Goal: Check status: Check status

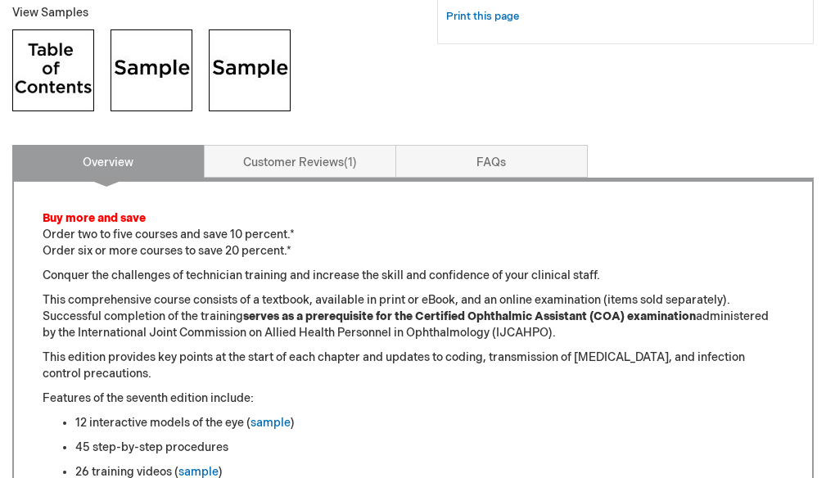
scroll to position [737, 0]
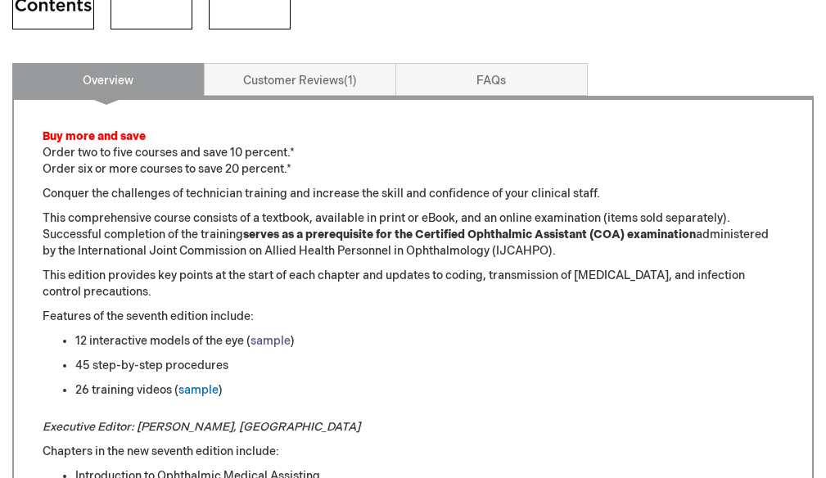
click at [278, 338] on link "sample" at bounding box center [271, 341] width 40 height 14
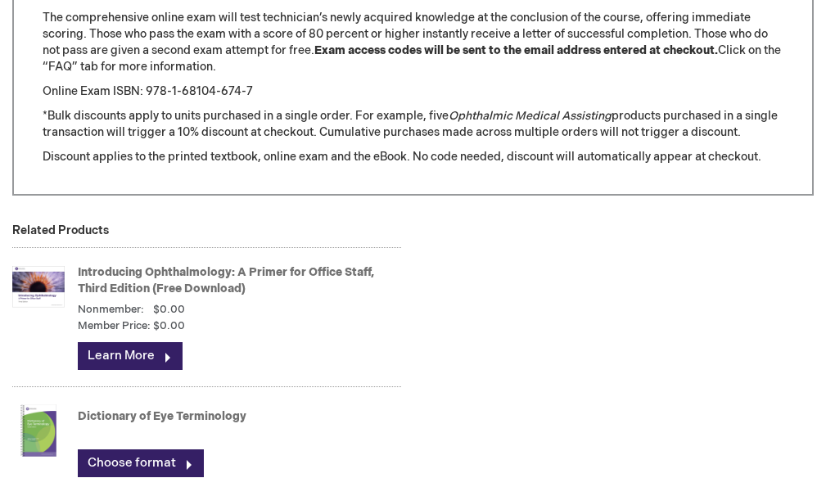
scroll to position [2211, 0]
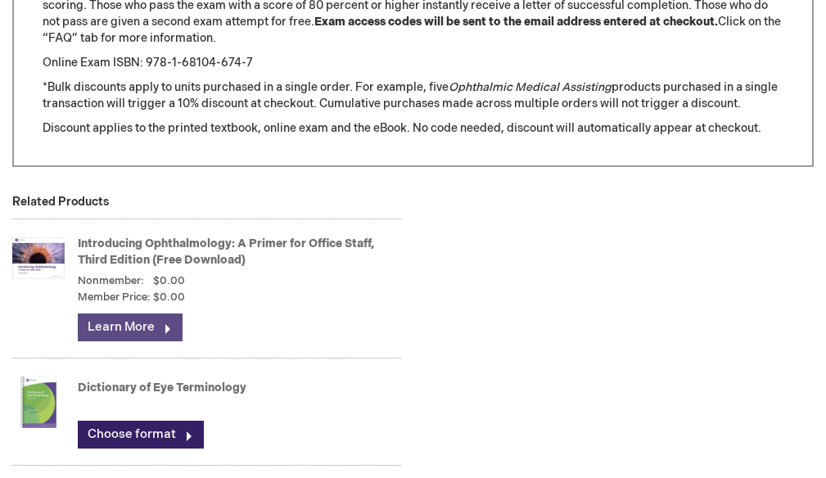
click at [135, 322] on link "Learn More" at bounding box center [130, 328] width 105 height 28
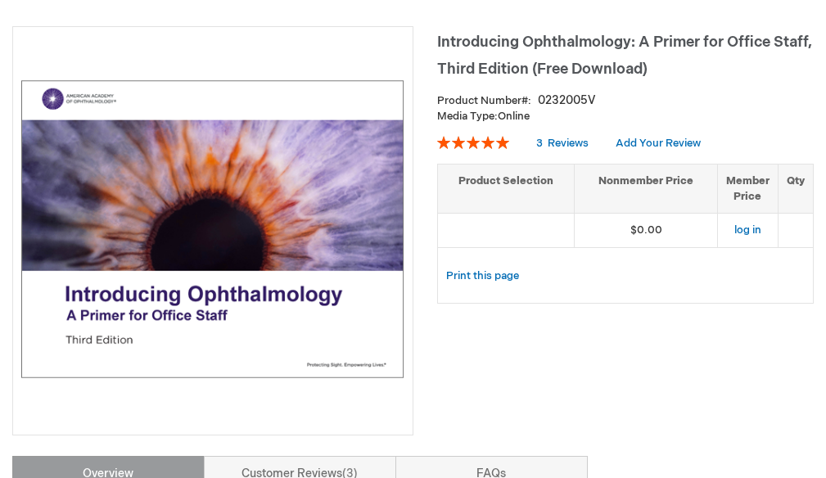
scroll to position [164, 0]
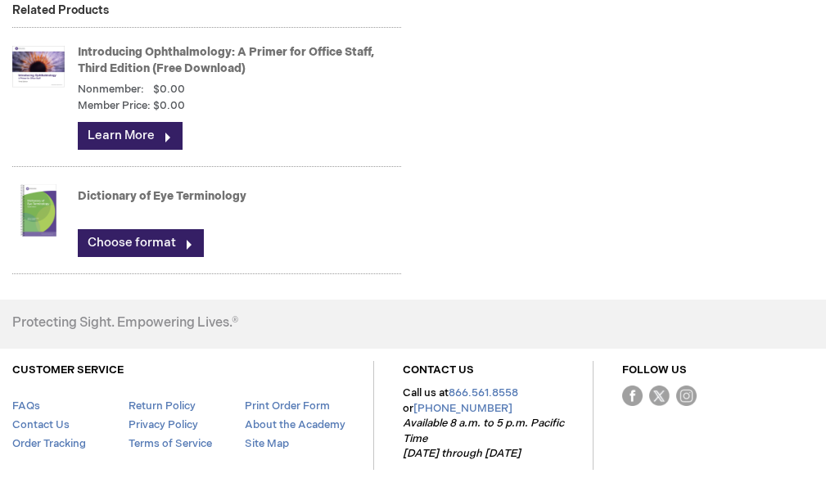
scroll to position [2374, 0]
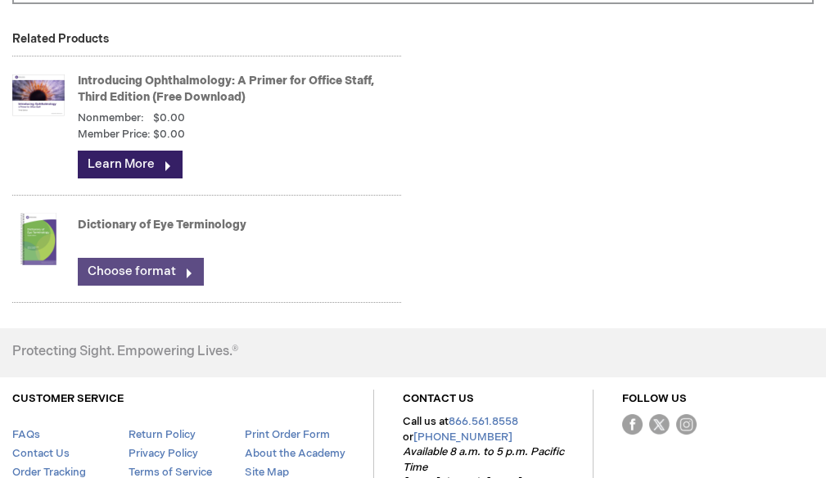
click at [138, 278] on link "Choose format" at bounding box center [141, 272] width 126 height 28
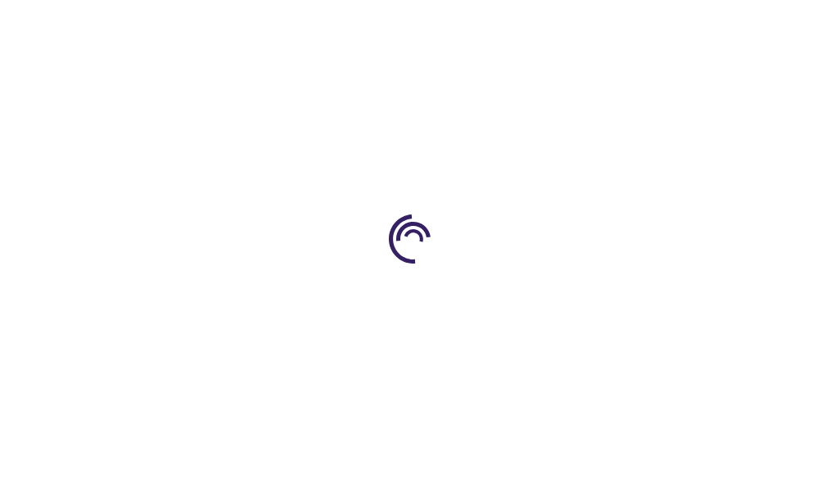
type input "0"
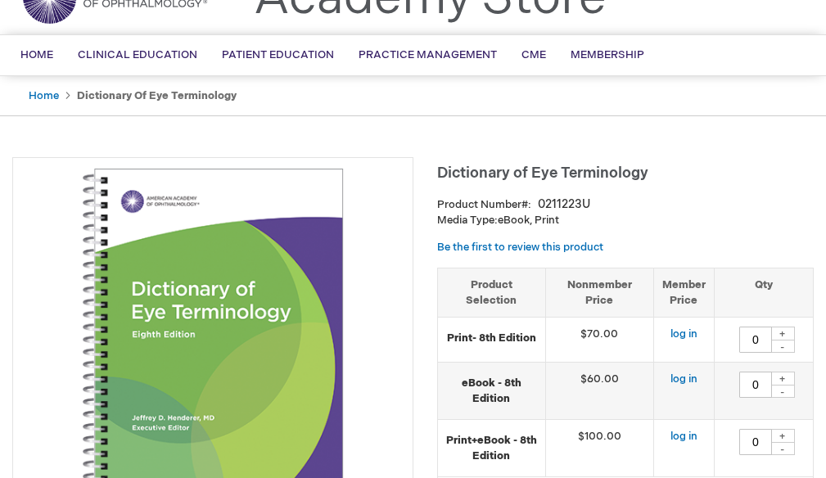
scroll to position [164, 0]
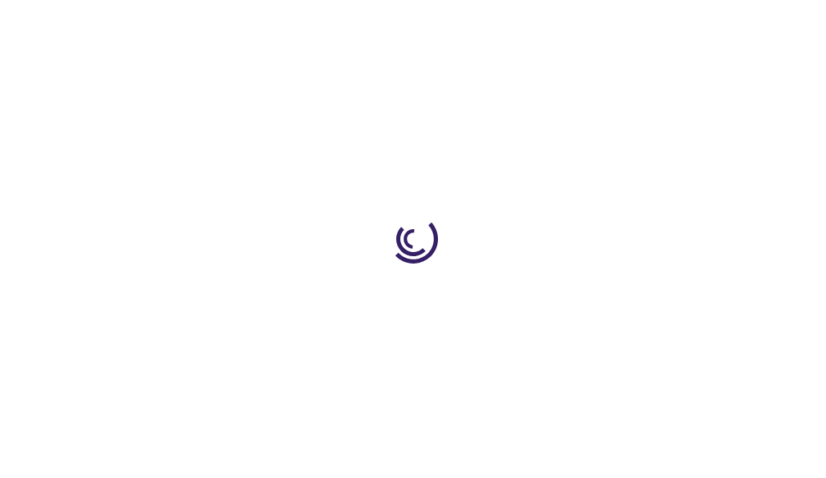
type input "0"
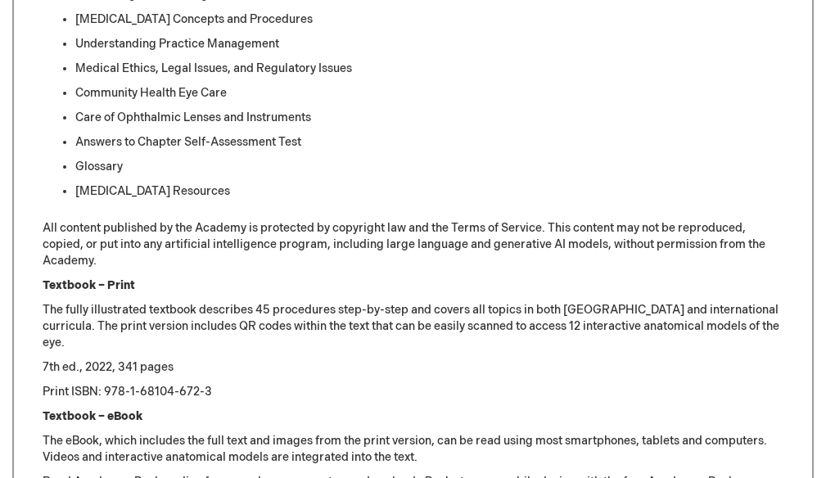
scroll to position [1419, 0]
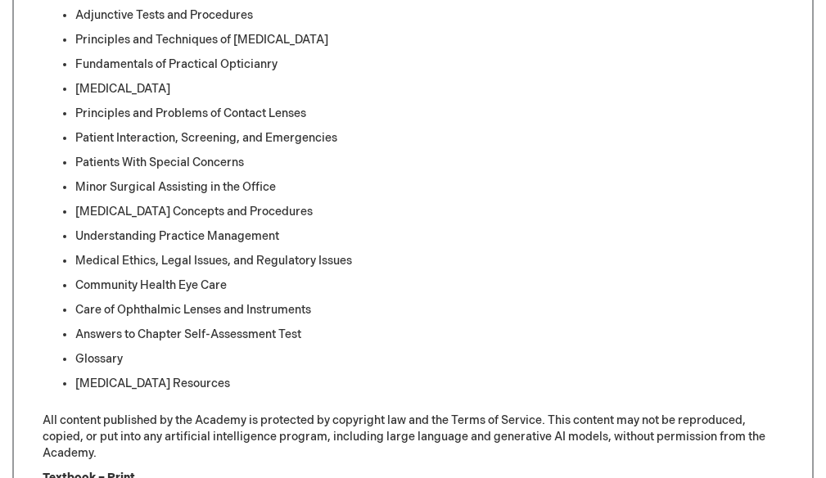
drag, startPoint x: 0, startPoint y: 0, endPoint x: 193, endPoint y: 316, distance: 370.5
click at [193, 316] on li "Care of Ophthalmic Lenses and Instruments" at bounding box center [429, 310] width 708 height 16
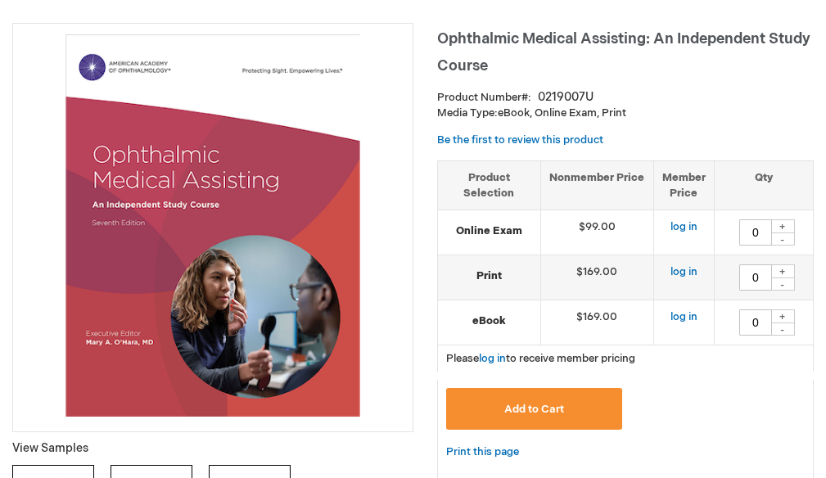
scroll to position [191, 0]
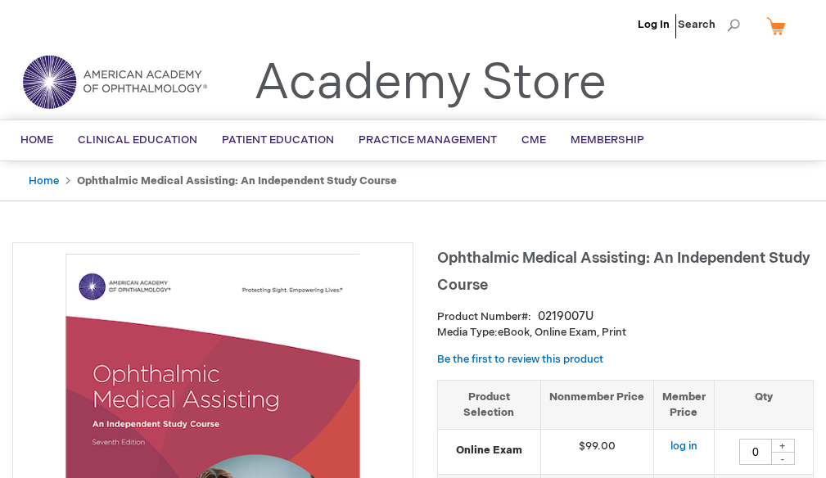
click at [669, 12] on li "Log In" at bounding box center [654, 24] width 40 height 49
click at [654, 20] on link "Log In" at bounding box center [654, 24] width 32 height 13
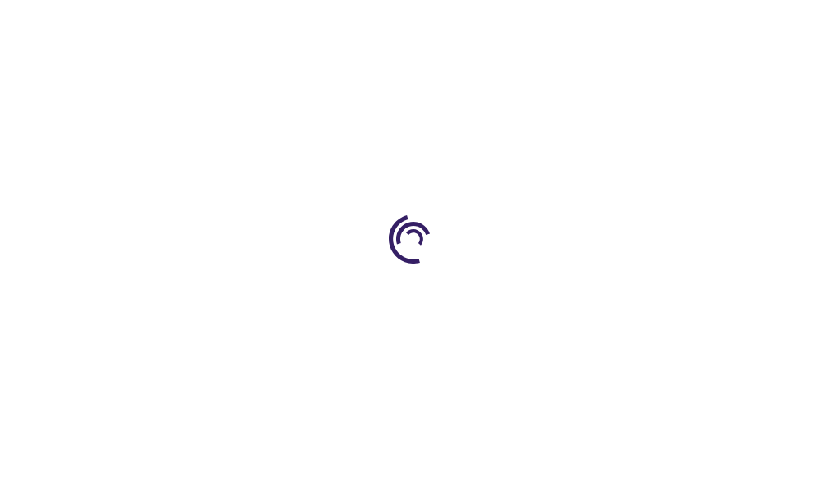
type input "0"
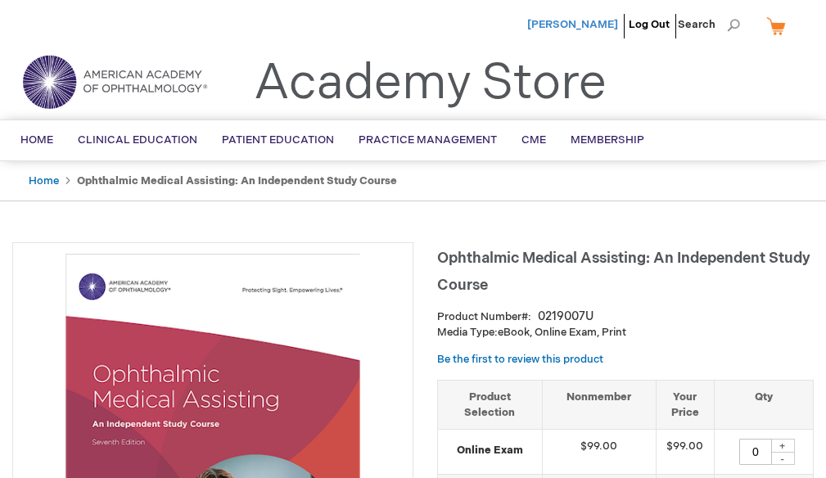
click at [578, 20] on span "Stacy Caldwell" at bounding box center [572, 24] width 91 height 13
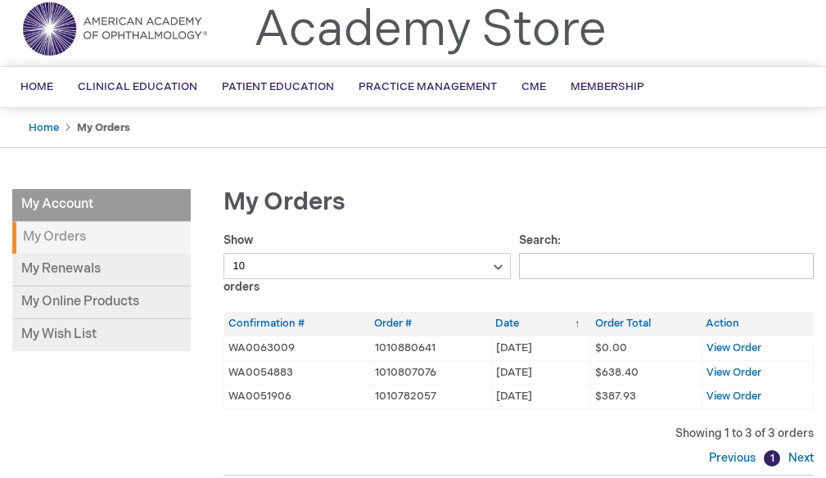
scroll to position [82, 0]
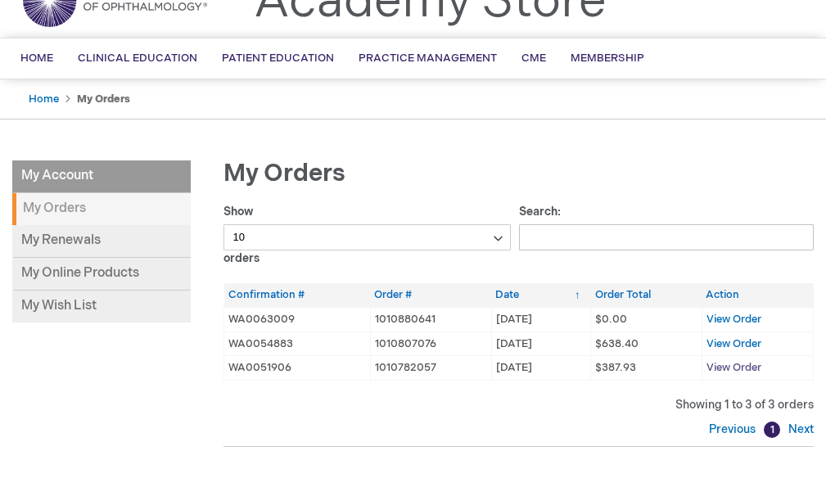
click at [726, 369] on span "View Order" at bounding box center [734, 367] width 55 height 13
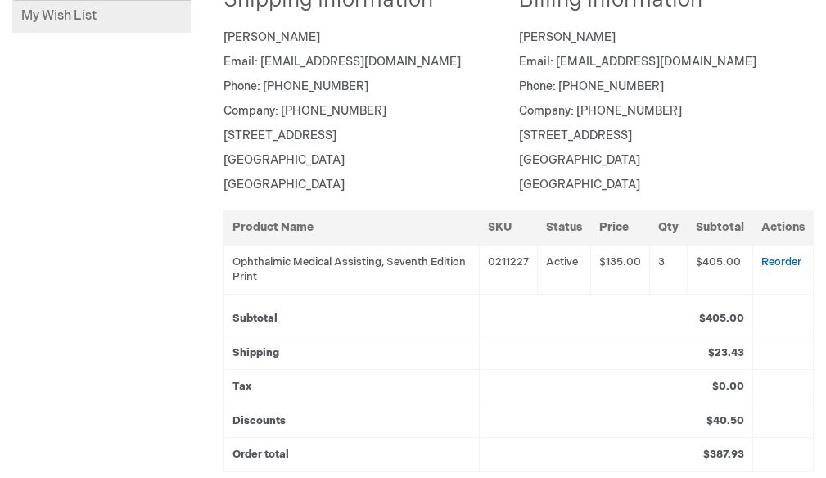
scroll to position [409, 0]
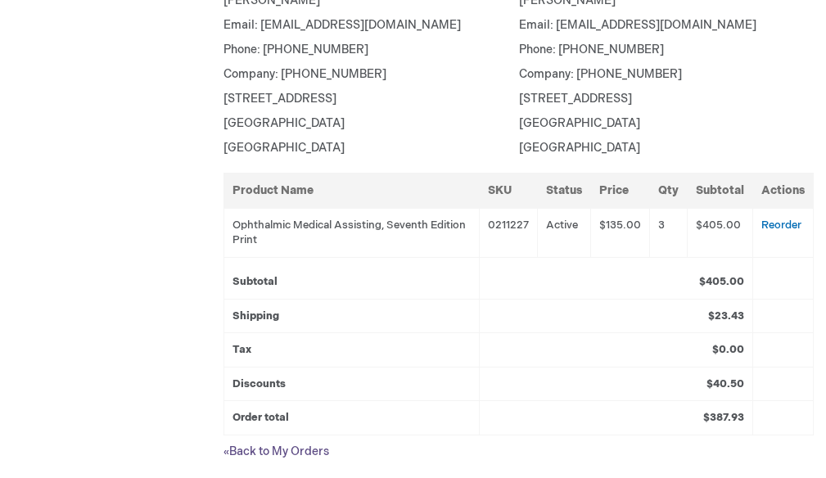
click at [281, 453] on link "« Back to My Orders" at bounding box center [277, 452] width 106 height 14
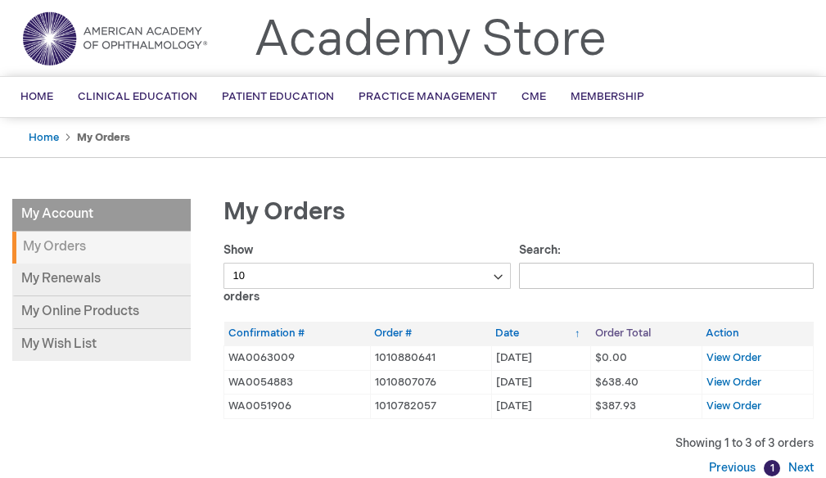
scroll to position [82, 0]
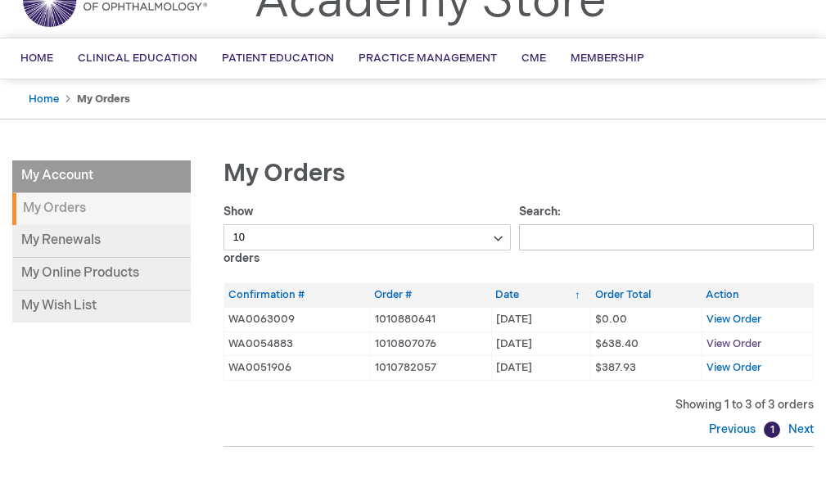
click at [727, 343] on span "View Order" at bounding box center [734, 343] width 55 height 13
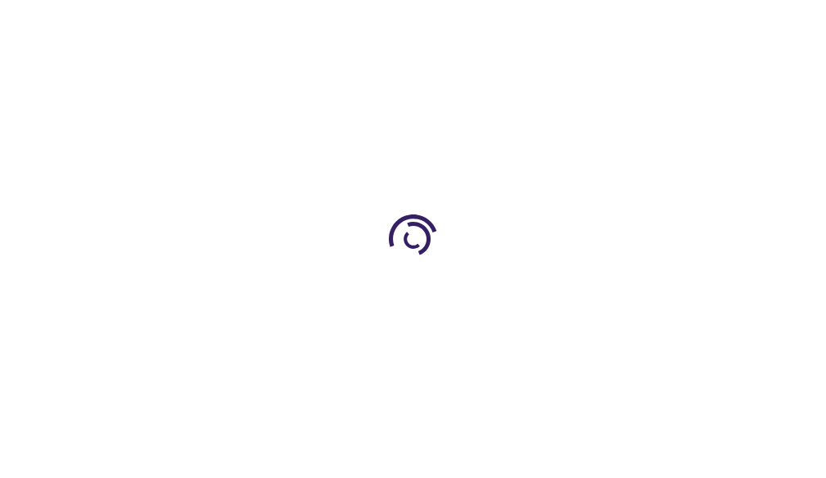
scroll to position [82, 0]
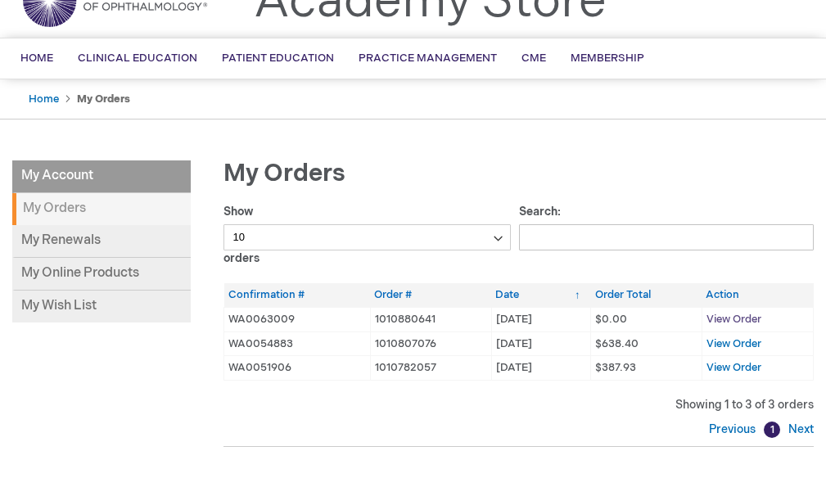
click at [729, 316] on span "View Order" at bounding box center [734, 319] width 55 height 13
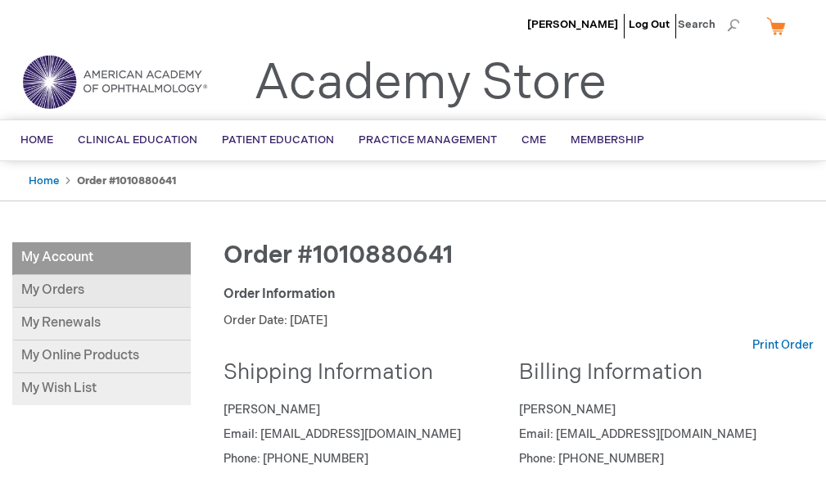
click at [68, 289] on link "My Orders" at bounding box center [101, 291] width 179 height 33
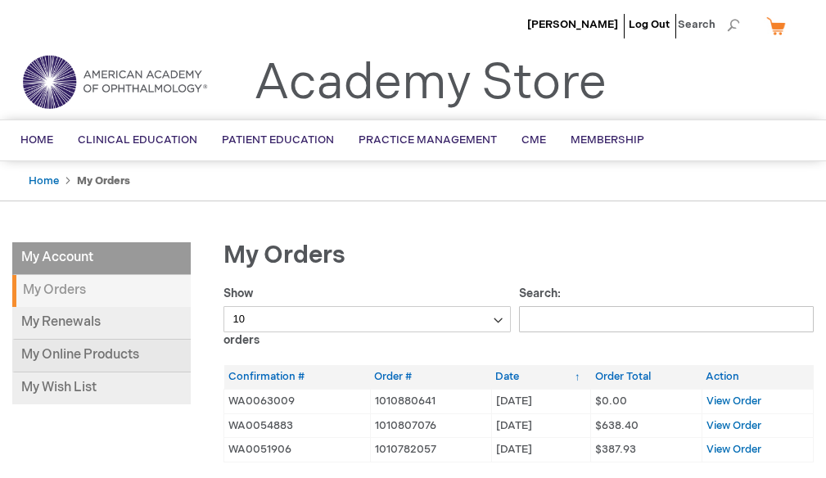
click at [130, 350] on link "My Online Products" at bounding box center [101, 356] width 179 height 33
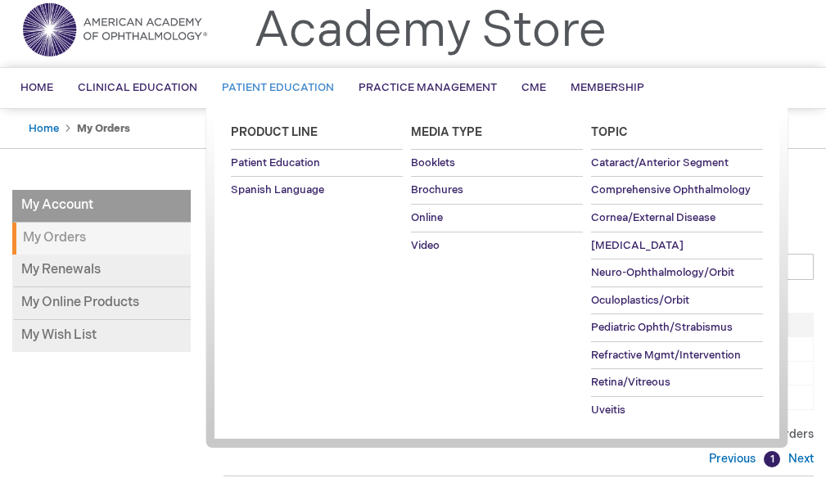
scroll to position [82, 0]
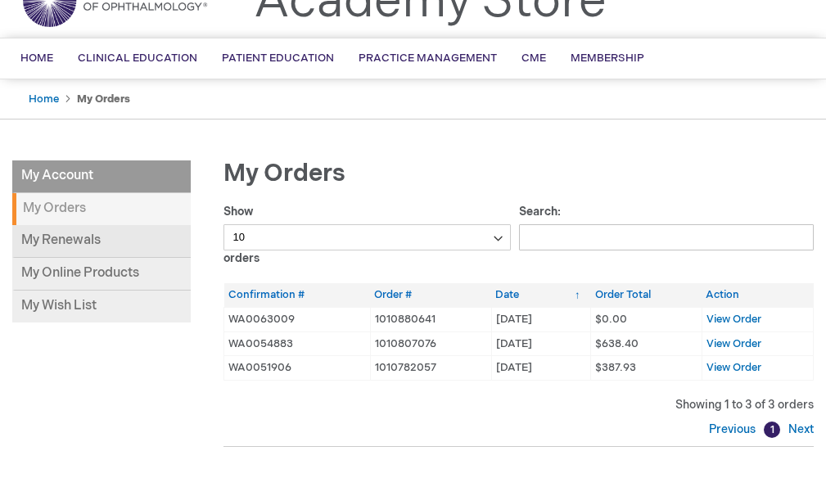
click at [79, 240] on link "My Renewals" at bounding box center [101, 241] width 179 height 33
click at [719, 340] on span "View Order" at bounding box center [734, 343] width 55 height 13
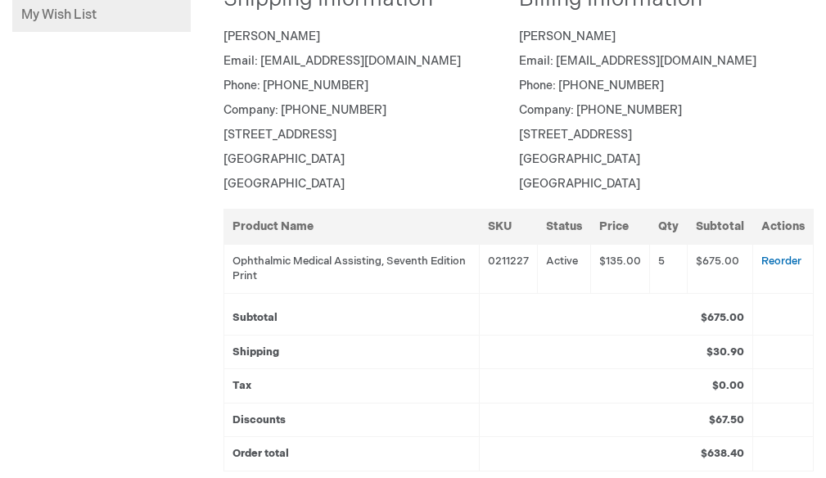
scroll to position [409, 0]
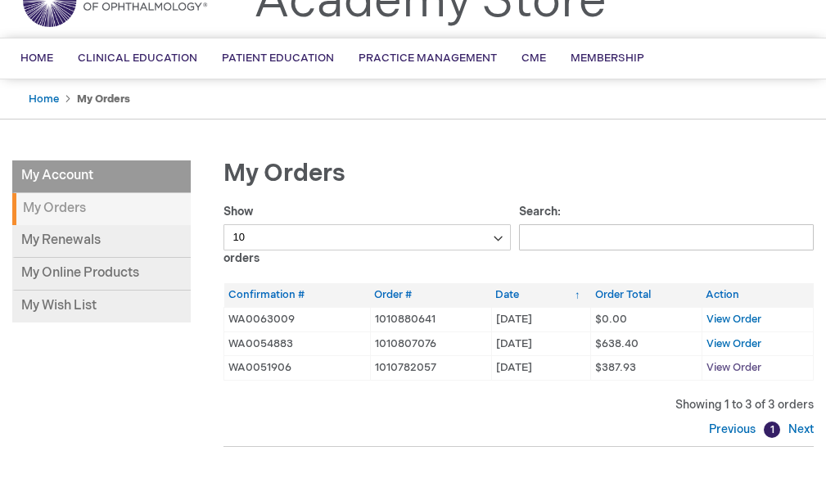
click at [732, 367] on span "View Order" at bounding box center [734, 367] width 55 height 13
